Goal: Transaction & Acquisition: Purchase product/service

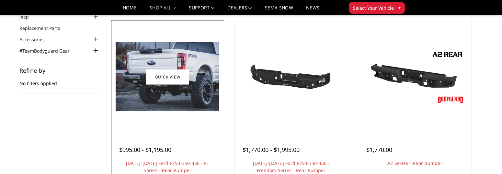
scroll to position [97, 0]
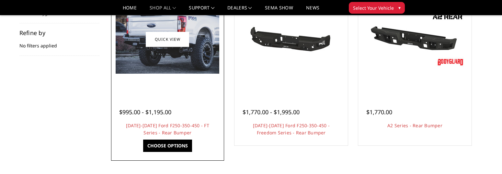
click at [171, 143] on link "Choose Options" at bounding box center [167, 145] width 49 height 12
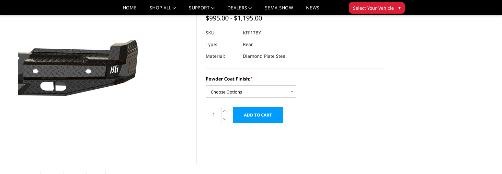
scroll to position [97, 0]
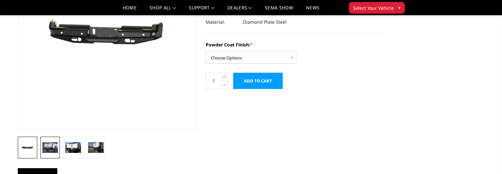
click at [50, 146] on img at bounding box center [50, 147] width 16 height 10
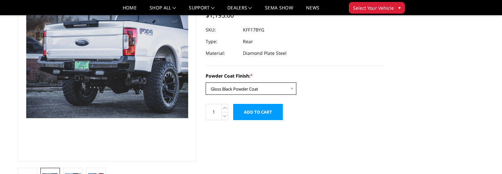
scroll to position [34, 0]
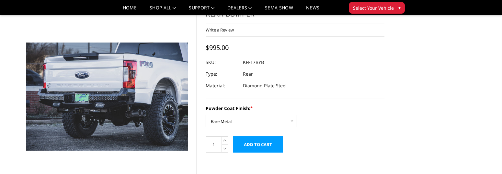
select select "3409"
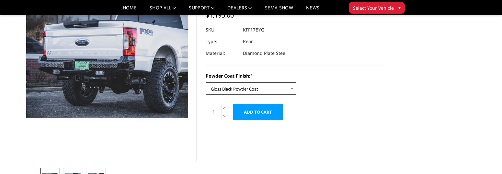
scroll to position [98, 0]
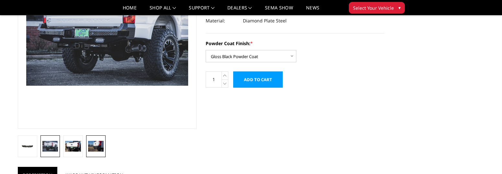
click at [98, 143] on img at bounding box center [96, 145] width 16 height 10
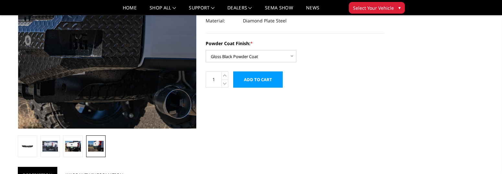
scroll to position [34, 0]
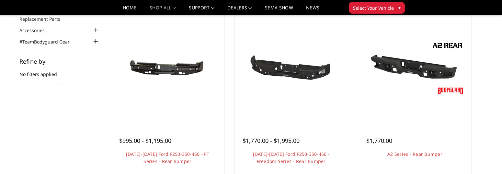
scroll to position [64, 0]
